Goal: Use online tool/utility: Use online tool/utility

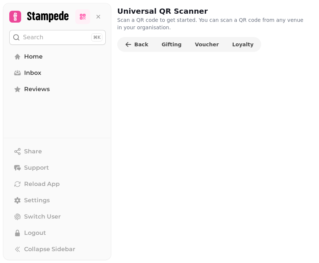
click at [205, 47] on span "Voucher" at bounding box center [207, 44] width 24 height 5
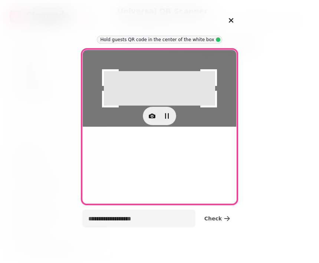
click at [160, 123] on button "button" at bounding box center [166, 116] width 15 height 15
click at [155, 120] on icon "button" at bounding box center [151, 115] width 7 height 7
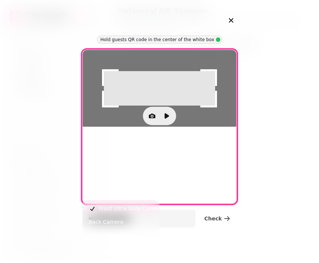
click at [138, 217] on button "Back Camera" at bounding box center [120, 221] width 73 height 13
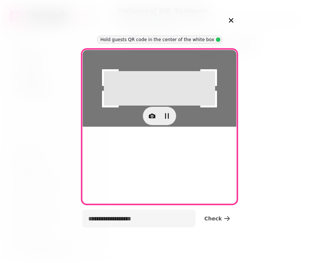
type input "**********"
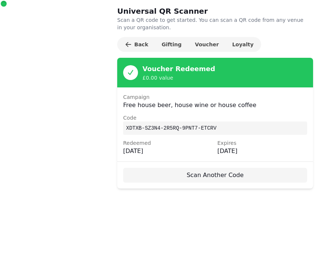
click at [202, 47] on span "Voucher" at bounding box center [207, 44] width 24 height 5
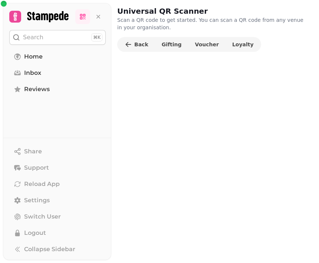
click at [202, 31] on p "Scan a QR code to get started. You can scan a QR code from any venue in your or…" at bounding box center [212, 23] width 190 height 15
click at [204, 42] on span "Voucher" at bounding box center [207, 44] width 24 height 5
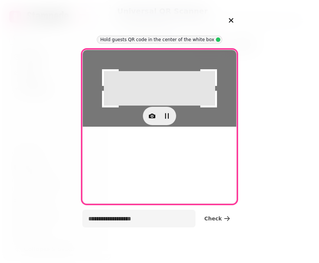
click at [162, 123] on button "button" at bounding box center [166, 116] width 15 height 15
click at [148, 123] on button "button" at bounding box center [152, 116] width 15 height 15
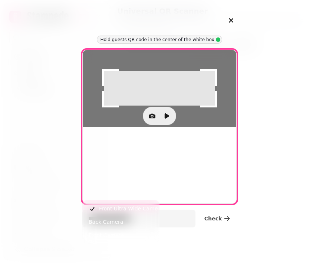
click at [108, 218] on span "Back Camera" at bounding box center [106, 222] width 34 height 9
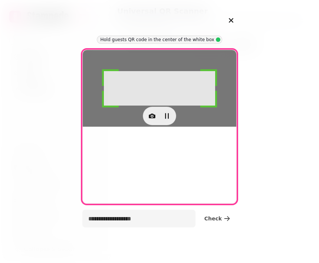
type input "**********"
